Goal: Transaction & Acquisition: Purchase product/service

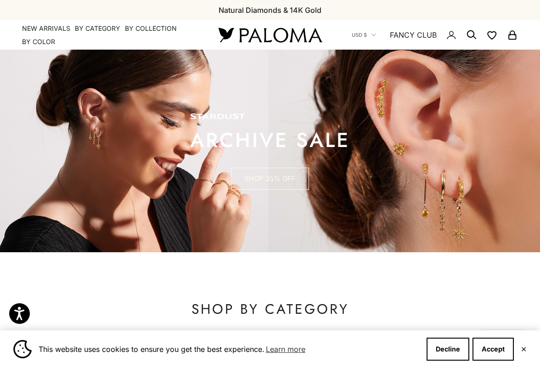
click at [290, 174] on link "SHOP 35% OFF" at bounding box center [270, 179] width 78 height 22
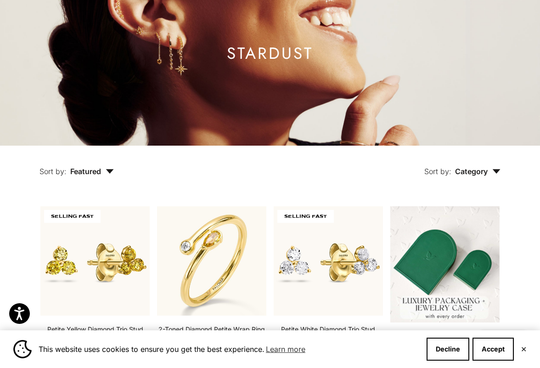
scroll to position [92, 0]
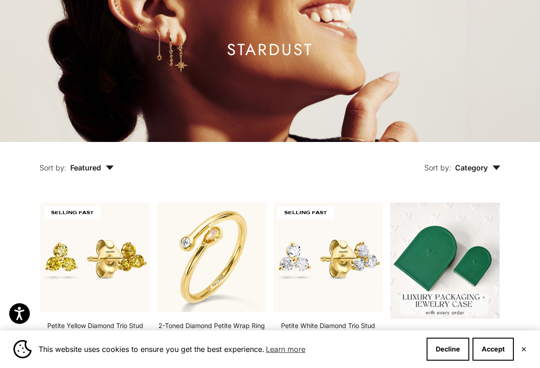
click at [492, 168] on icon "button" at bounding box center [496, 167] width 8 height 5
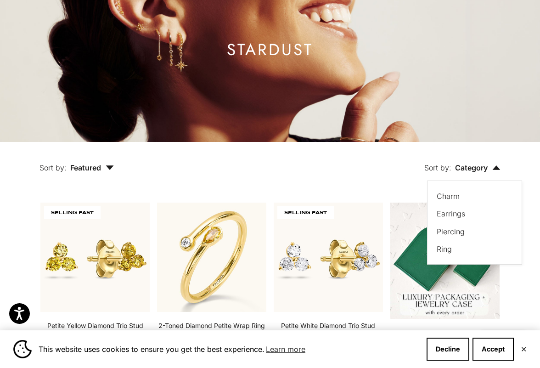
click at [102, 163] on span "Featured" at bounding box center [92, 167] width 44 height 9
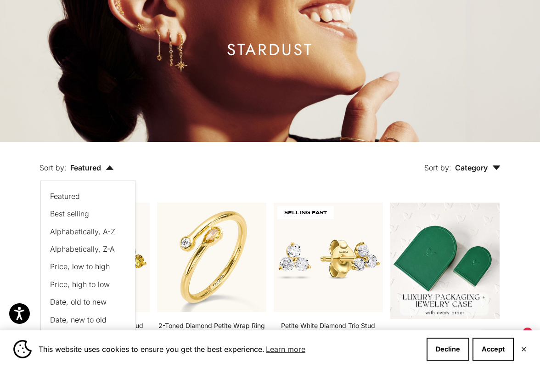
click at [78, 213] on span "Best selling" at bounding box center [69, 213] width 39 height 9
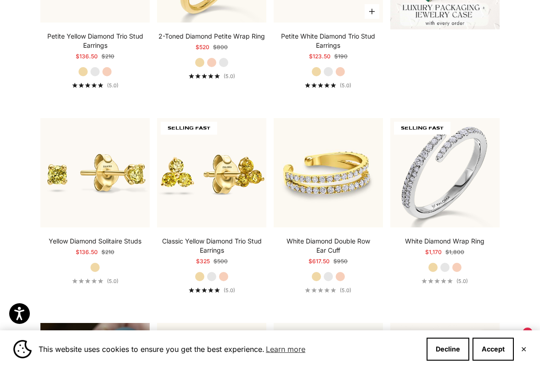
scroll to position [413, 0]
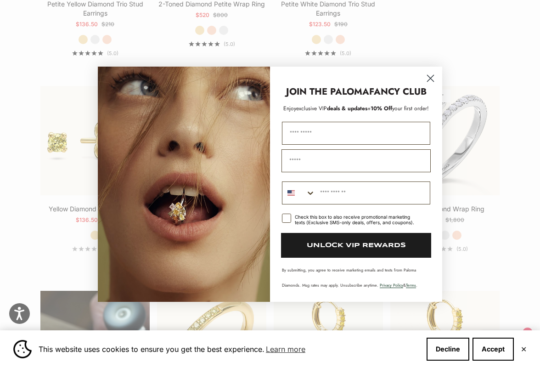
click at [430, 79] on circle "Close dialog" at bounding box center [430, 77] width 15 height 15
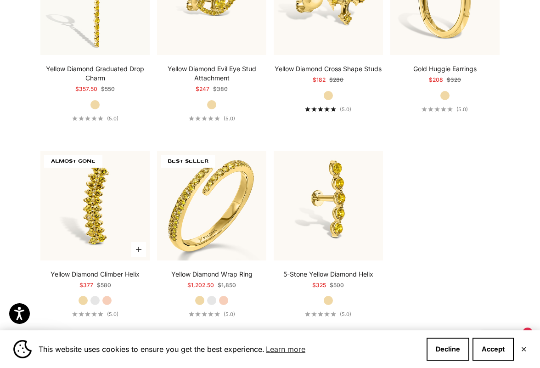
scroll to position [2157, 0]
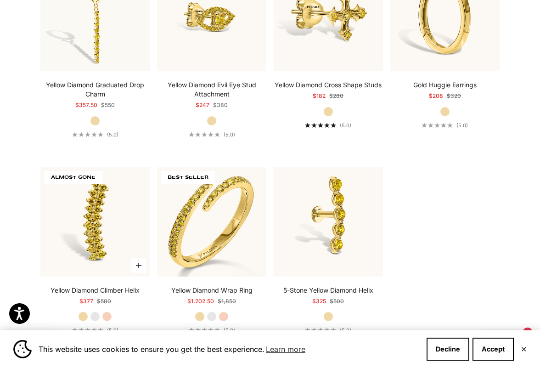
click at [97, 224] on img at bounding box center [94, 221] width 109 height 109
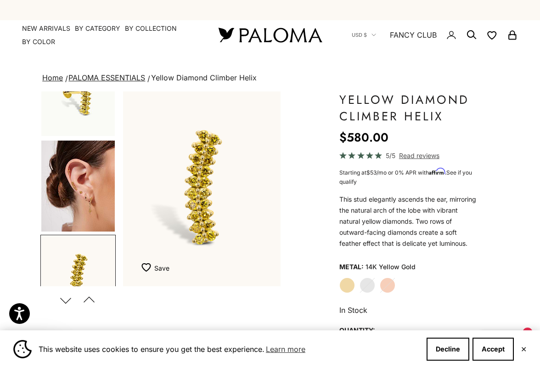
click at [134, 79] on link "PALOMA ESSENTIALS" at bounding box center [106, 77] width 77 height 9
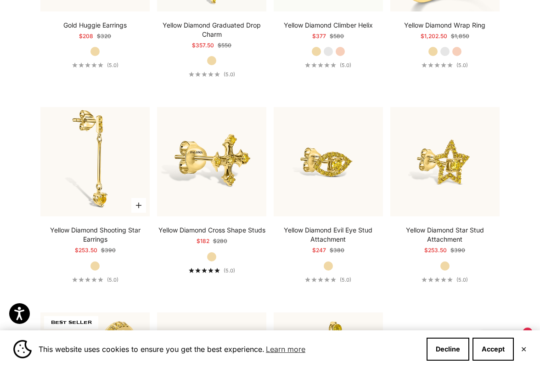
scroll to position [2020, 0]
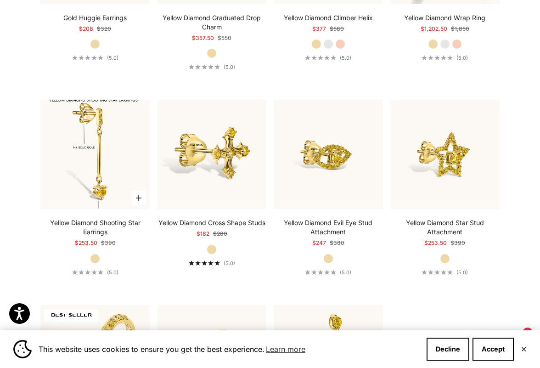
click at [97, 170] on img at bounding box center [94, 154] width 109 height 109
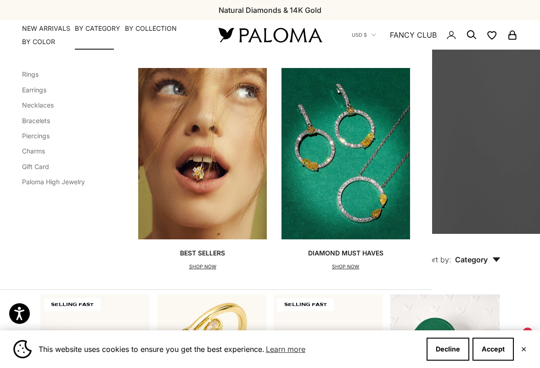
click at [209, 266] on p "SHOP NOW" at bounding box center [202, 266] width 45 height 9
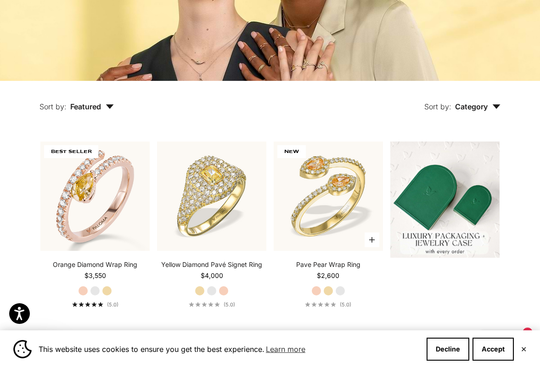
scroll to position [184, 0]
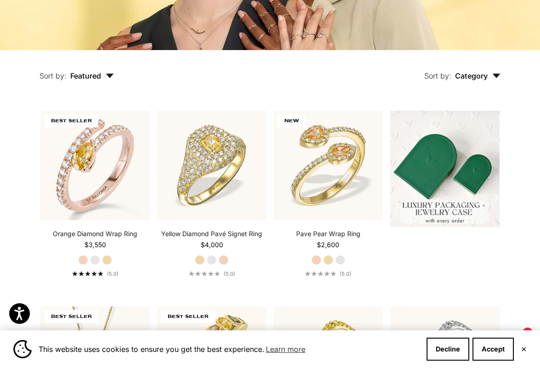
click at [110, 75] on icon "button" at bounding box center [110, 75] width 8 height 5
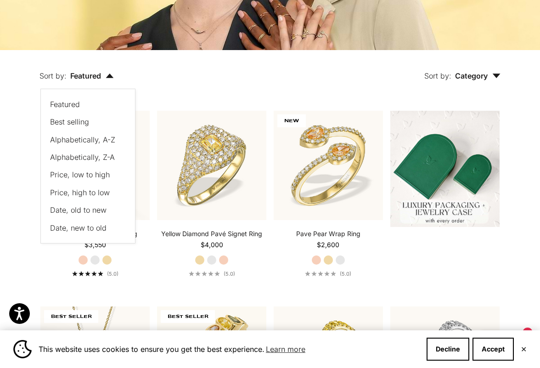
click at [76, 121] on span "Best selling" at bounding box center [69, 121] width 39 height 9
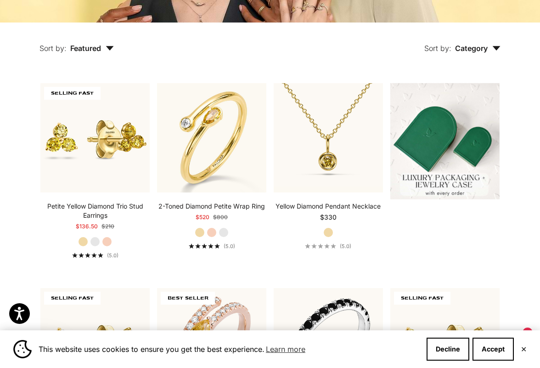
scroll to position [217, 0]
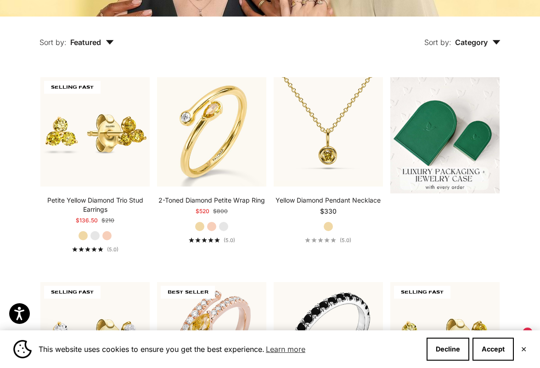
click at [475, 42] on span "Category" at bounding box center [477, 42] width 45 height 9
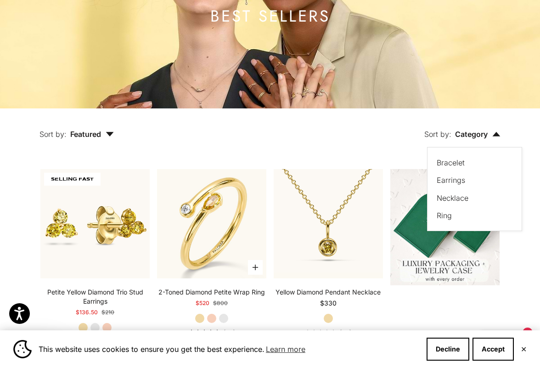
scroll to position [79, 0]
